Goal: Contribute content

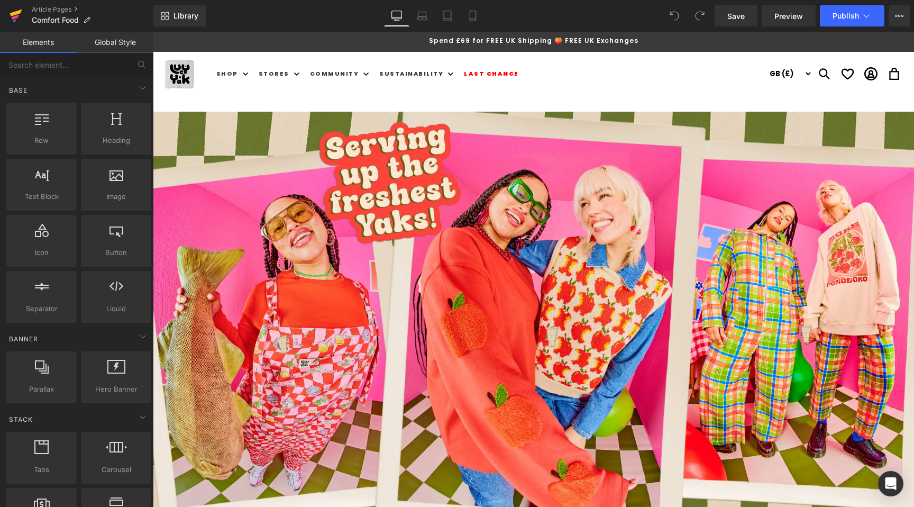
click at [14, 21] on icon at bounding box center [14, 20] width 3 height 3
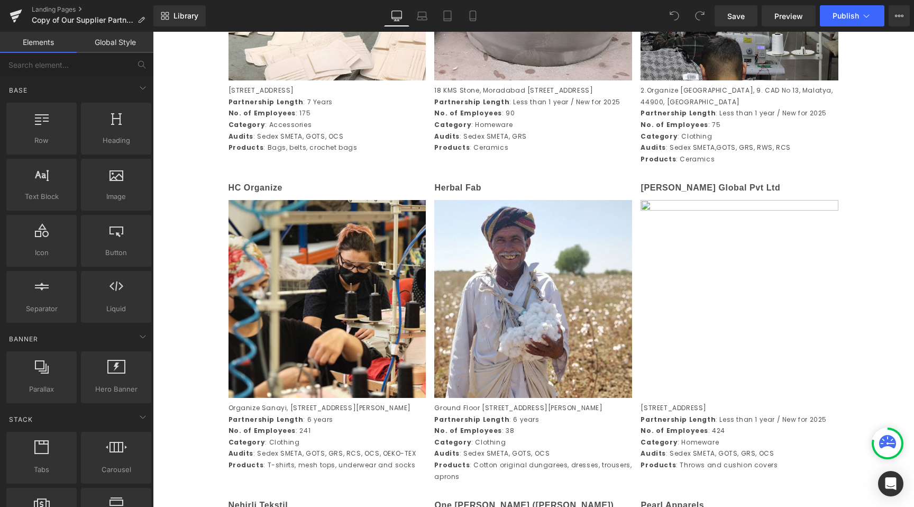
scroll to position [991, 0]
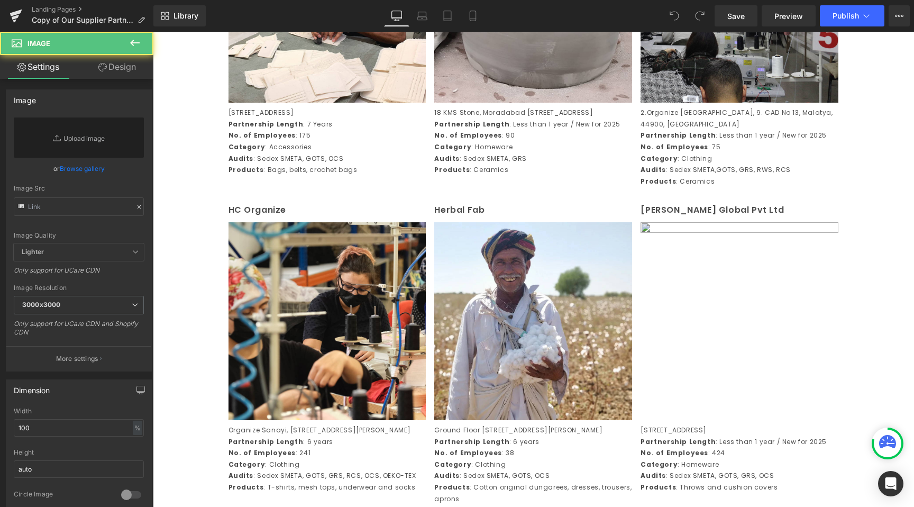
click at [687, 311] on img at bounding box center [740, 321] width 198 height 198
click at [79, 139] on link "Replace Image" at bounding box center [79, 137] width 130 height 40
type input "C:\fakepath\KANODIA-GLOBAL.jpg"
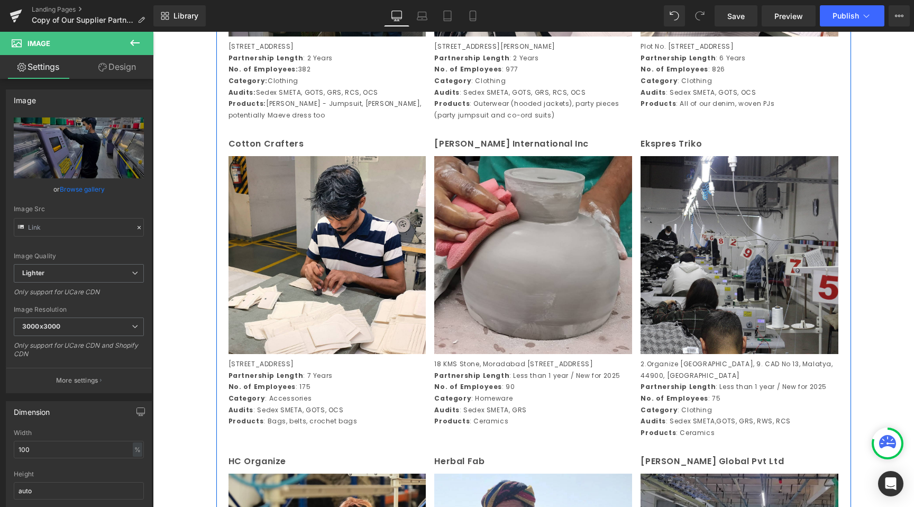
scroll to position [722, 0]
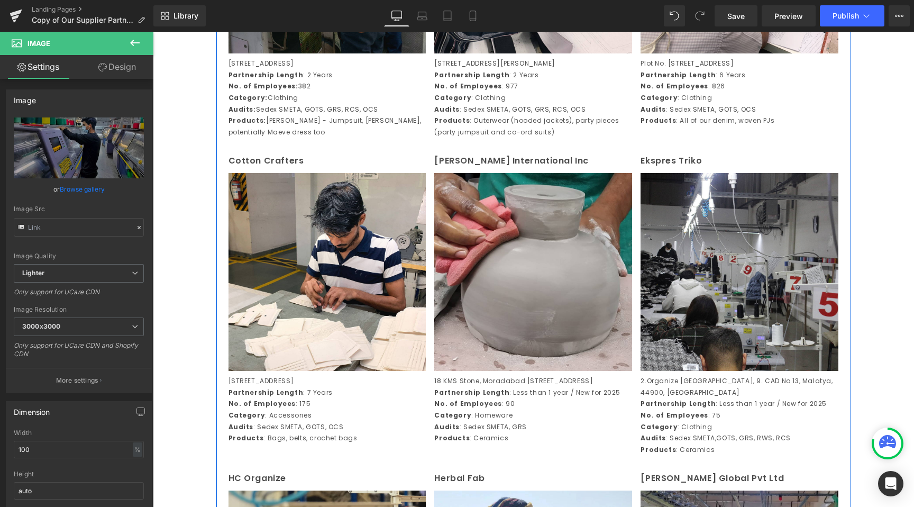
click at [517, 298] on img at bounding box center [533, 272] width 198 height 198
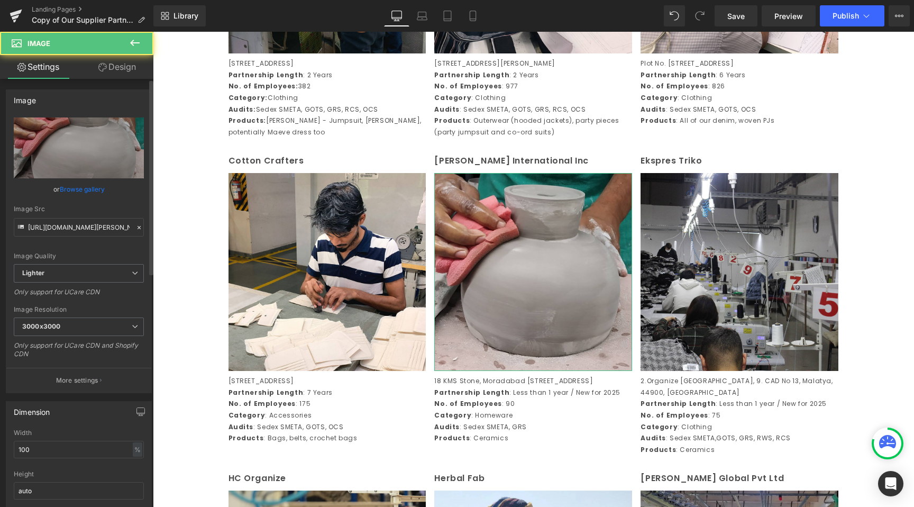
click at [69, 193] on link "Browse gallery" at bounding box center [82, 189] width 45 height 19
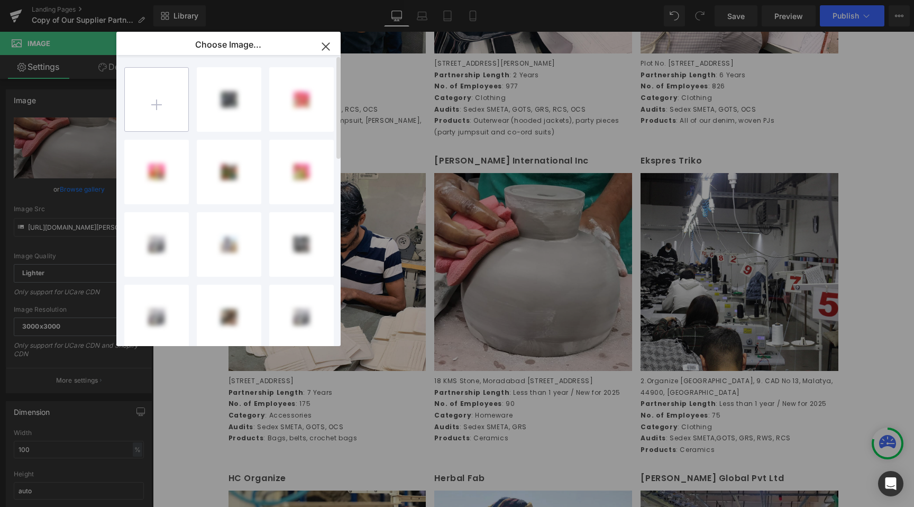
click at [153, 102] on input "file" at bounding box center [157, 100] width 64 height 64
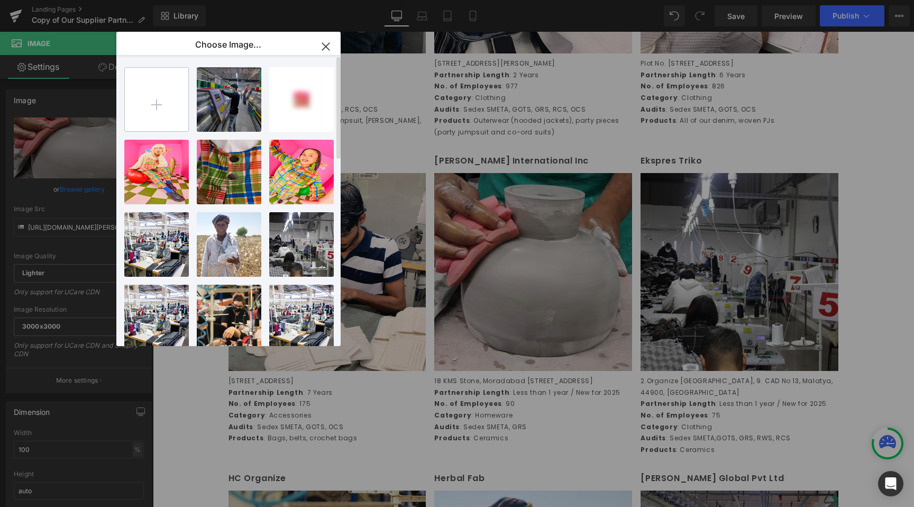
type input "C:\fakepath\delmar.jpg"
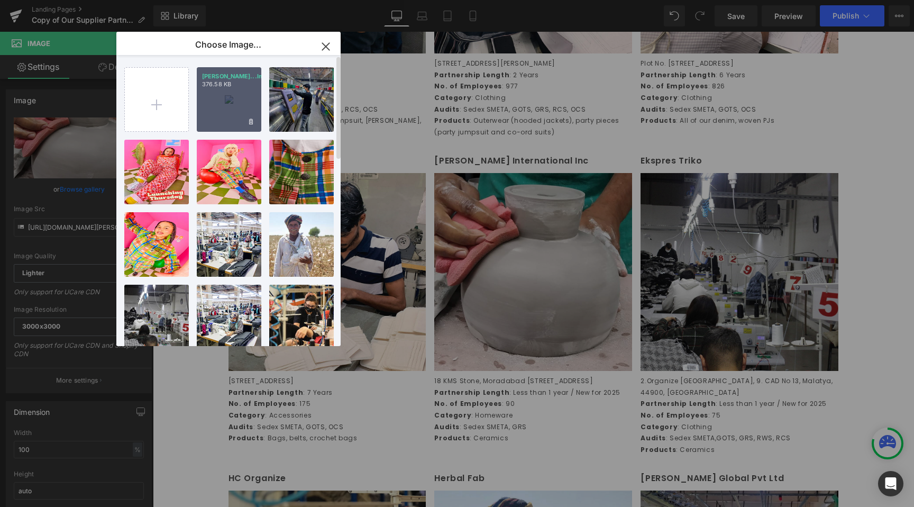
click at [230, 102] on div "delmar...lmar.jpg 376.58 KB" at bounding box center [229, 99] width 65 height 65
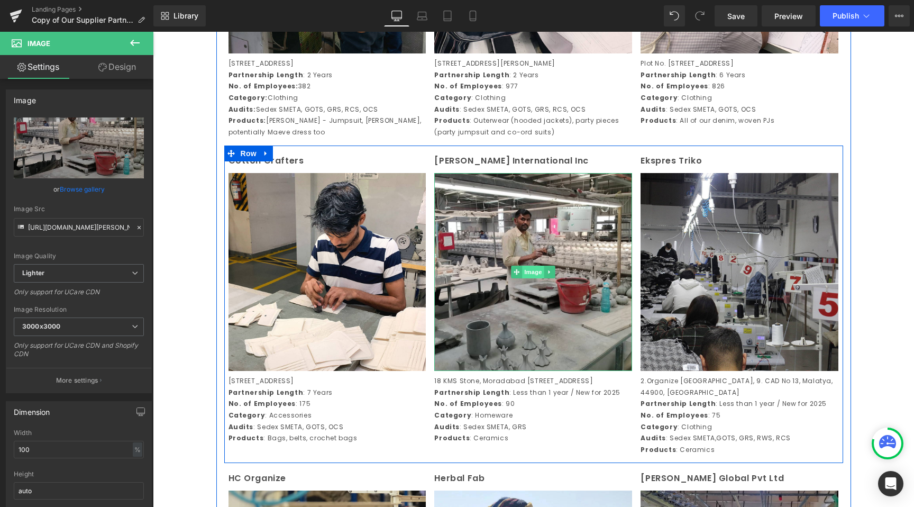
click at [523, 278] on span "Image" at bounding box center [534, 272] width 22 height 13
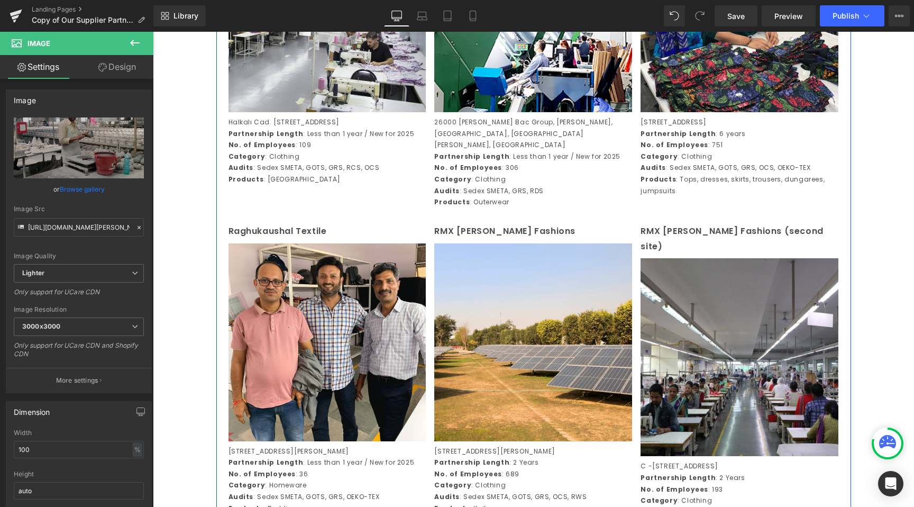
scroll to position [1617, 0]
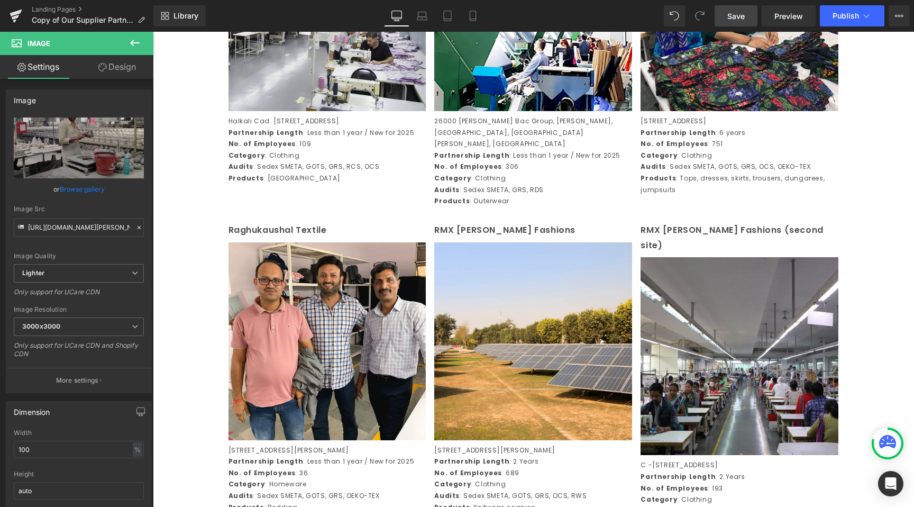
click at [731, 23] on link "Save" at bounding box center [736, 15] width 43 height 21
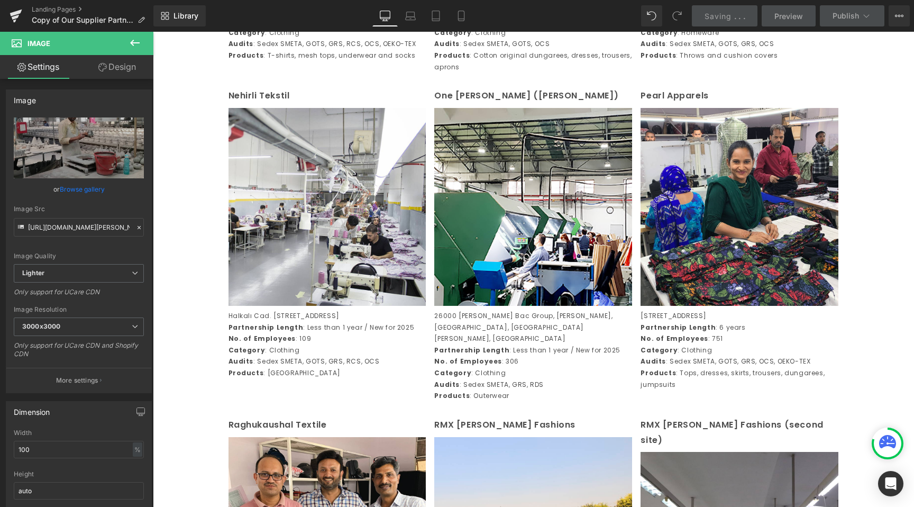
scroll to position [1404, 0]
